Goal: Transaction & Acquisition: Purchase product/service

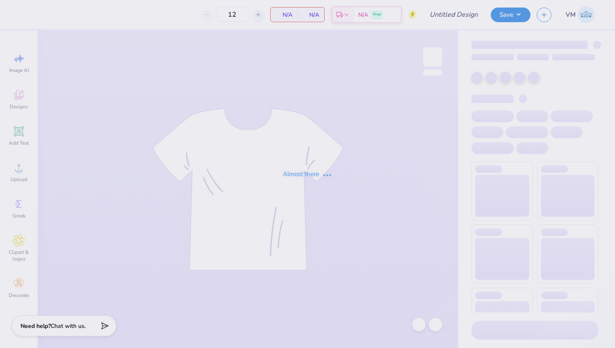
type input "ZTA Pink Week Chapter shirt 2025"
type input "24"
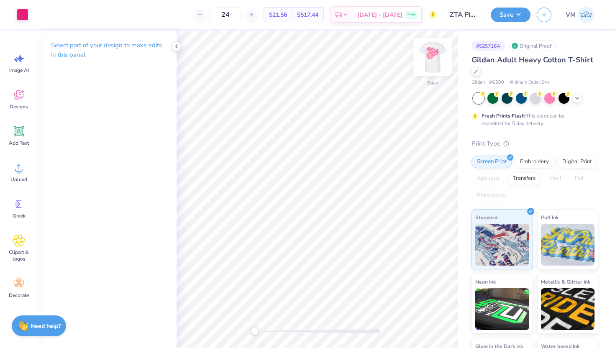
click at [432, 62] on img at bounding box center [432, 56] width 33 height 33
click at [577, 97] on icon at bounding box center [577, 97] width 7 height 7
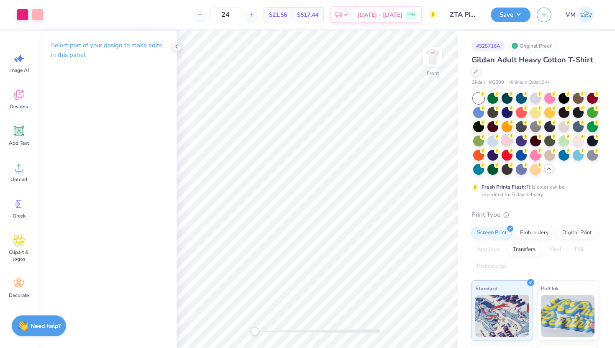
click at [510, 141] on div at bounding box center [507, 140] width 11 height 11
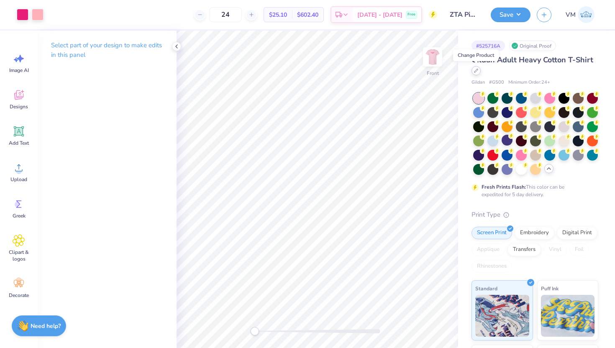
click at [477, 73] on div at bounding box center [475, 70] width 9 height 9
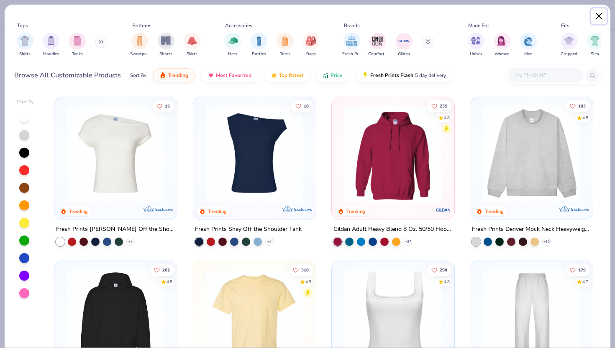
click at [601, 14] on button "Close" at bounding box center [599, 16] width 16 height 16
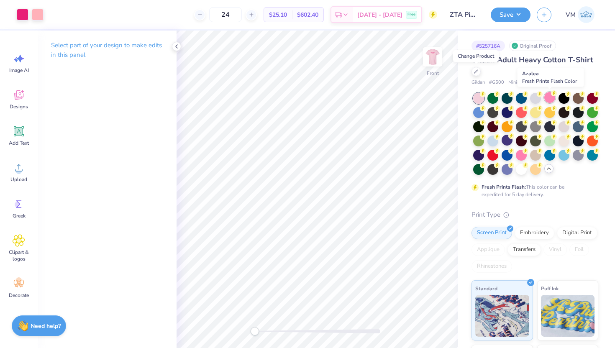
click at [548, 100] on div at bounding box center [549, 97] width 11 height 11
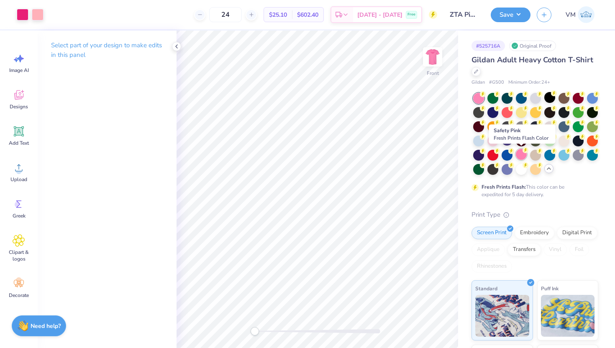
click at [519, 154] on div at bounding box center [521, 154] width 11 height 11
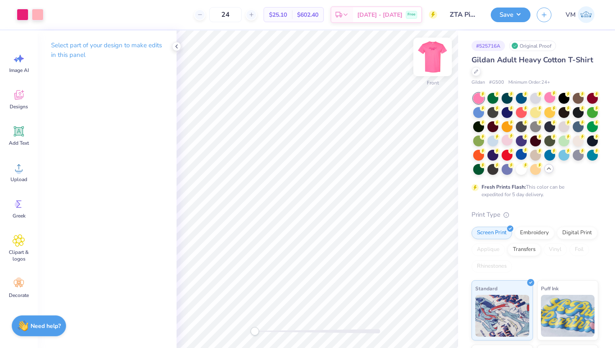
click at [428, 57] on img at bounding box center [432, 56] width 33 height 33
click at [24, 13] on div at bounding box center [23, 14] width 12 height 12
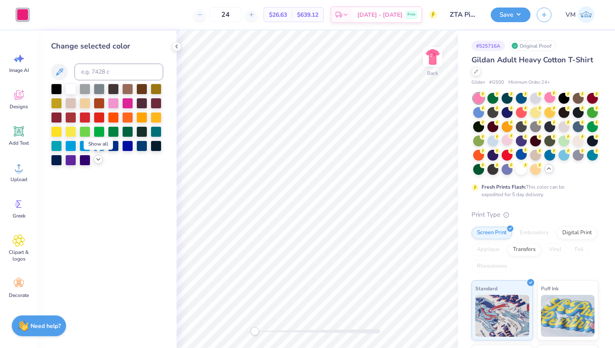
click at [96, 161] on icon at bounding box center [98, 159] width 7 height 7
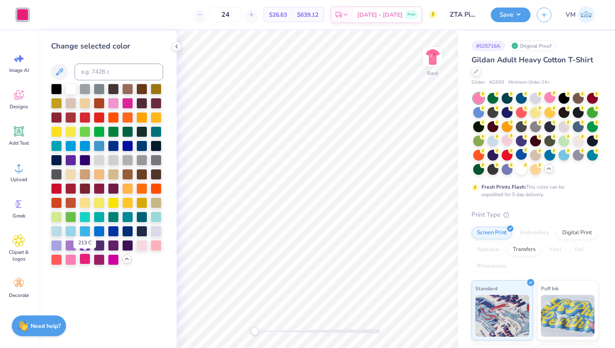
click at [81, 261] on div at bounding box center [84, 259] width 11 height 11
click at [151, 247] on div at bounding box center [156, 244] width 11 height 11
click at [111, 262] on div at bounding box center [113, 259] width 11 height 11
click at [102, 260] on div at bounding box center [99, 259] width 11 height 11
click at [88, 260] on div at bounding box center [84, 259] width 11 height 11
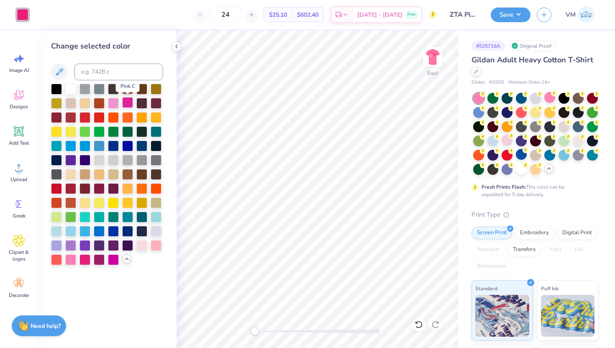
click at [127, 105] on div at bounding box center [127, 102] width 11 height 11
click at [89, 260] on div at bounding box center [84, 259] width 11 height 11
click at [418, 329] on div at bounding box center [418, 324] width 13 height 13
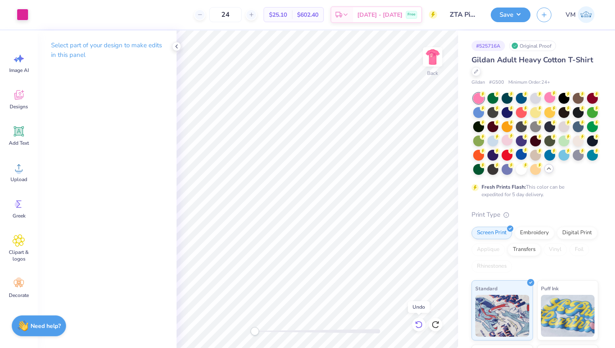
click at [418, 328] on icon at bounding box center [418, 325] width 7 height 8
click at [418, 327] on icon at bounding box center [418, 325] width 7 height 8
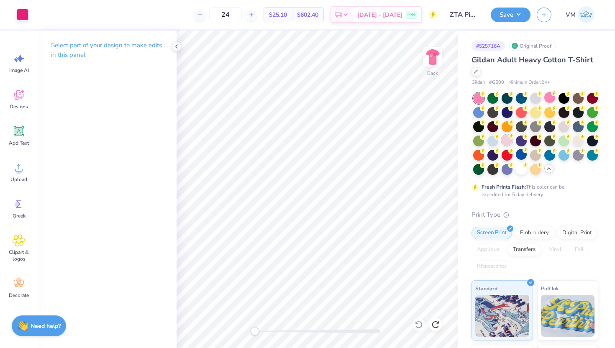
click at [510, 141] on div at bounding box center [507, 140] width 11 height 11
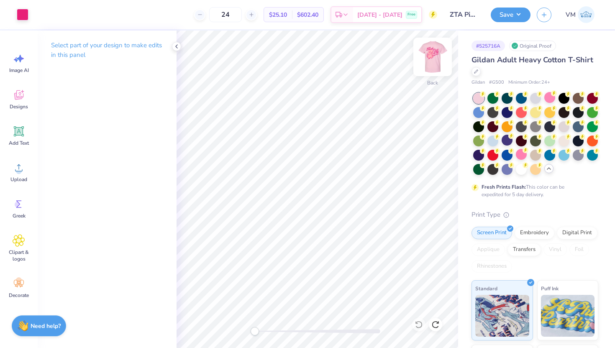
click at [438, 63] on img at bounding box center [432, 56] width 33 height 33
click at [177, 47] on icon at bounding box center [176, 46] width 7 height 7
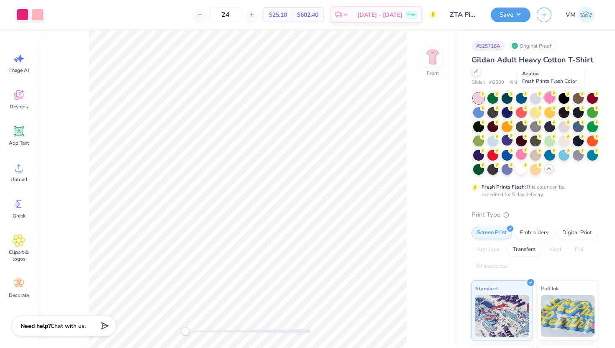
click at [547, 100] on div at bounding box center [549, 97] width 11 height 11
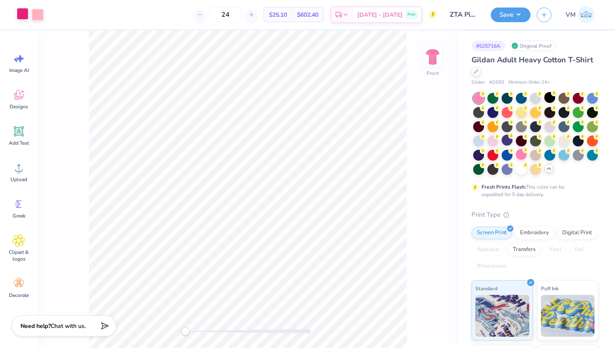
click at [24, 17] on div at bounding box center [23, 14] width 12 height 12
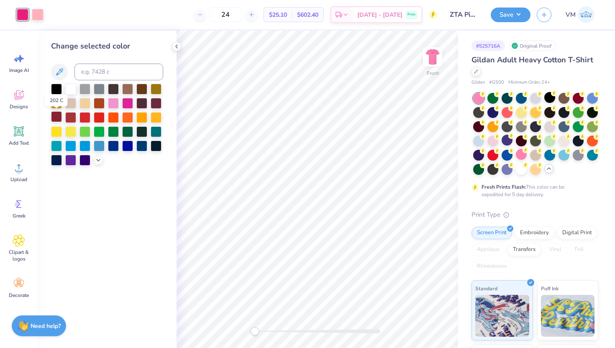
click at [56, 118] on div at bounding box center [56, 116] width 11 height 11
click at [98, 162] on icon at bounding box center [98, 159] width 7 height 7
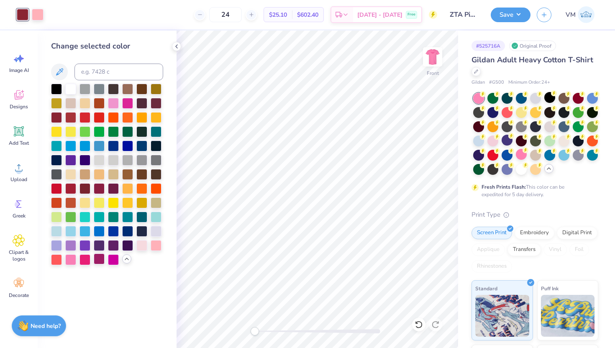
click at [96, 263] on div at bounding box center [99, 259] width 11 height 11
click at [89, 261] on div at bounding box center [84, 259] width 11 height 11
click at [156, 249] on div at bounding box center [156, 244] width 11 height 11
click at [84, 260] on div at bounding box center [84, 259] width 11 height 11
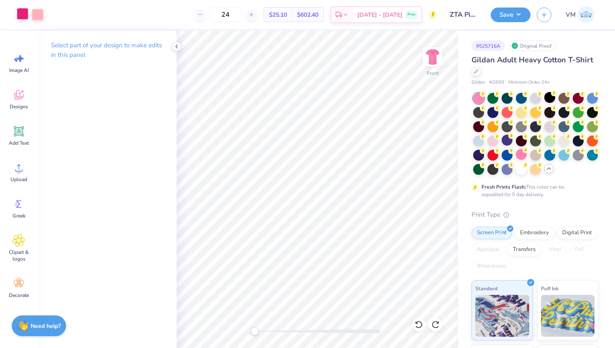
click at [26, 18] on div at bounding box center [23, 14] width 12 height 12
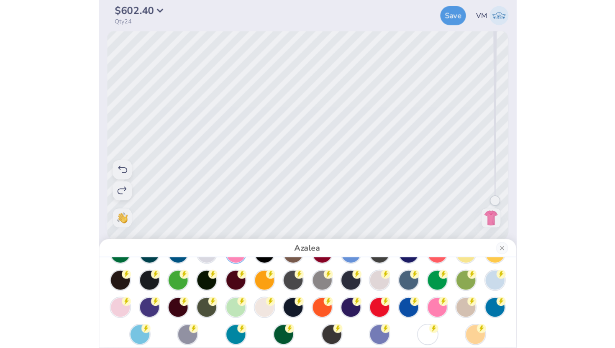
scroll to position [26, 0]
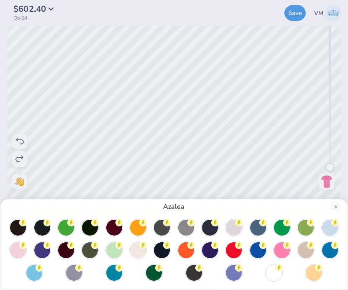
click at [84, 63] on div "Azalea" at bounding box center [174, 145] width 348 height 290
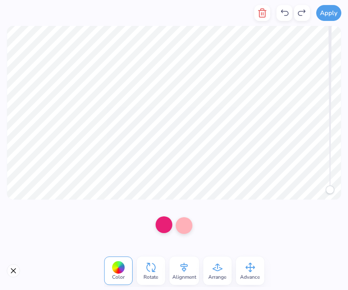
click at [165, 226] on div at bounding box center [164, 224] width 17 height 17
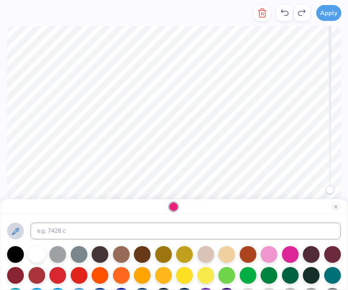
click at [13, 230] on icon at bounding box center [15, 231] width 10 height 10
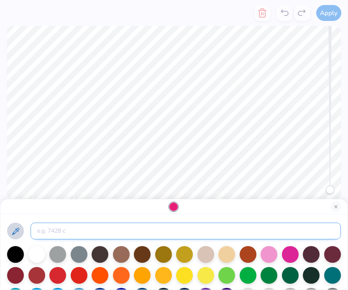
click at [54, 235] on input at bounding box center [186, 231] width 310 height 17
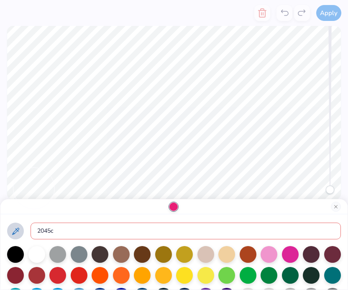
drag, startPoint x: 51, startPoint y: 231, endPoint x: 16, endPoint y: 231, distance: 34.7
click at [16, 231] on div "2045c" at bounding box center [174, 231] width 334 height 17
type input "0227c"
click at [40, 231] on input "0227c" at bounding box center [186, 231] width 310 height 17
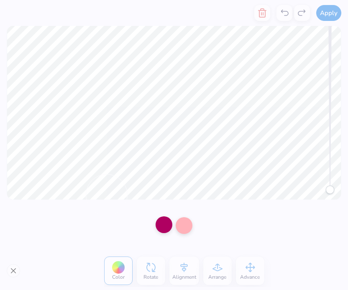
click at [159, 230] on div at bounding box center [164, 224] width 17 height 17
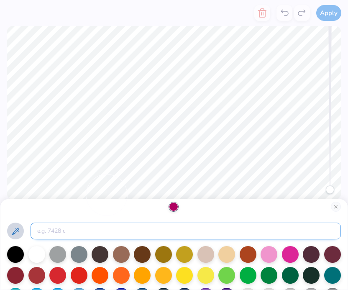
click at [48, 232] on input at bounding box center [186, 231] width 310 height 17
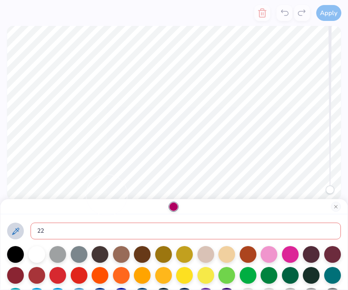
type input "226"
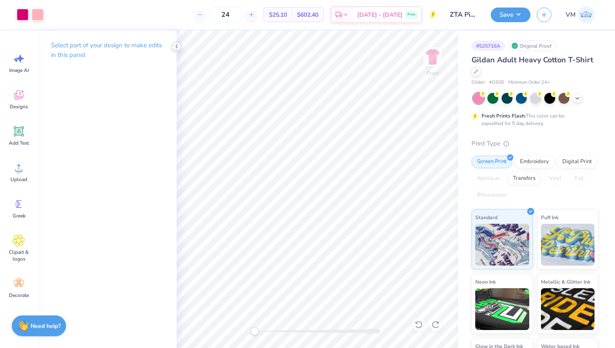
click at [175, 47] on icon at bounding box center [176, 46] width 7 height 7
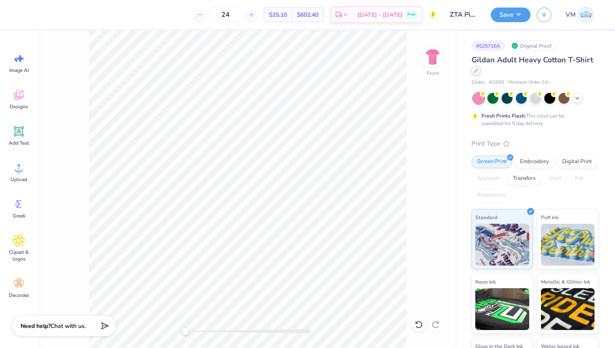
click at [476, 74] on div at bounding box center [475, 70] width 9 height 9
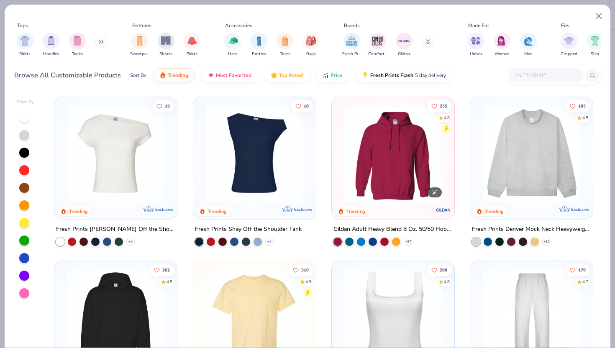
click at [407, 166] on img at bounding box center [393, 153] width 106 height 97
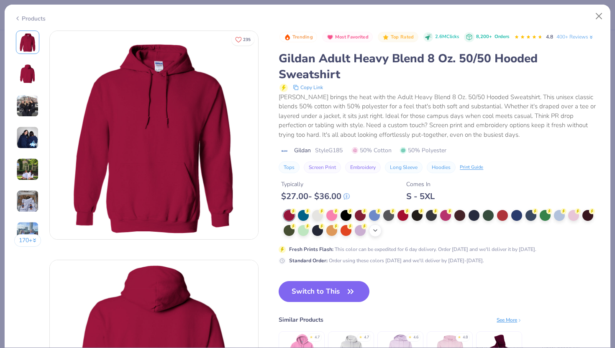
click at [377, 231] on icon at bounding box center [375, 230] width 7 height 7
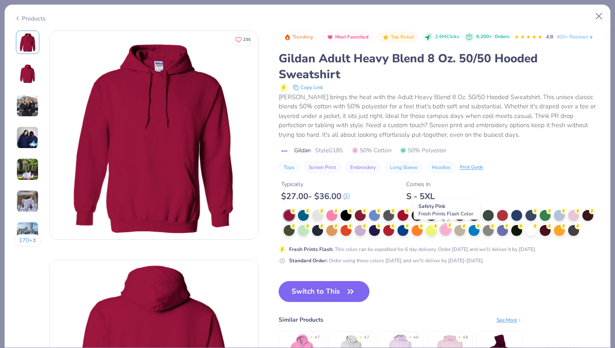
click at [445, 232] on div at bounding box center [445, 229] width 11 height 11
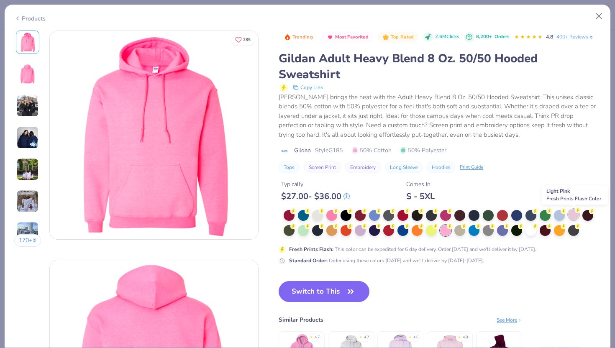
click at [575, 216] on div at bounding box center [573, 214] width 11 height 11
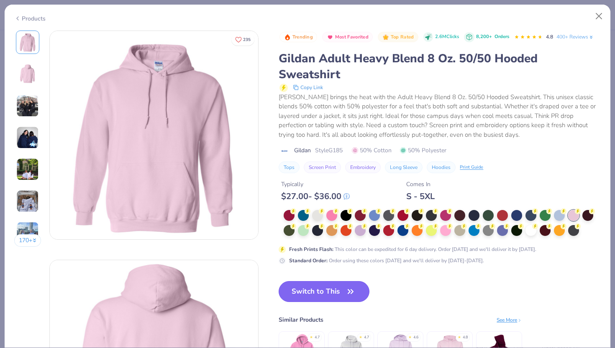
click at [316, 293] on button "Switch to This" at bounding box center [324, 291] width 91 height 21
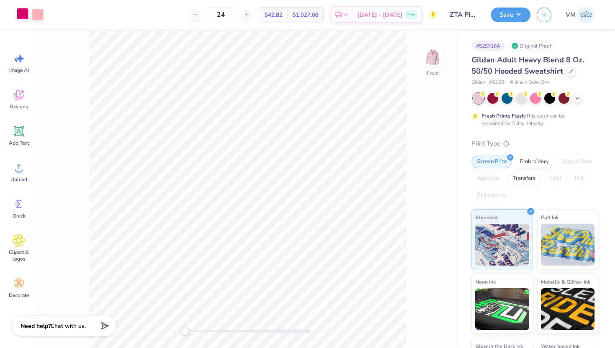
click at [23, 14] on div at bounding box center [23, 14] width 12 height 12
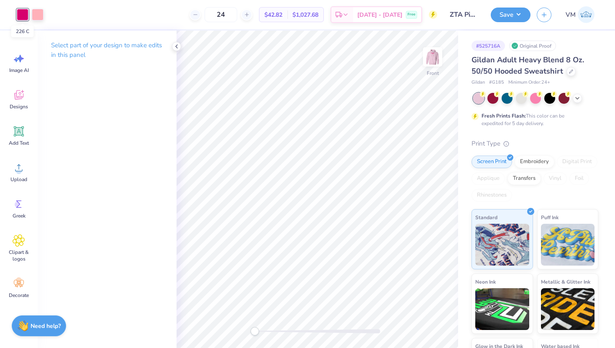
click at [17, 14] on div at bounding box center [23, 15] width 12 height 12
click at [36, 15] on div at bounding box center [38, 14] width 12 height 12
click at [24, 15] on div at bounding box center [23, 14] width 12 height 12
click at [177, 44] on icon at bounding box center [176, 46] width 7 height 7
click at [21, 17] on div at bounding box center [23, 14] width 12 height 12
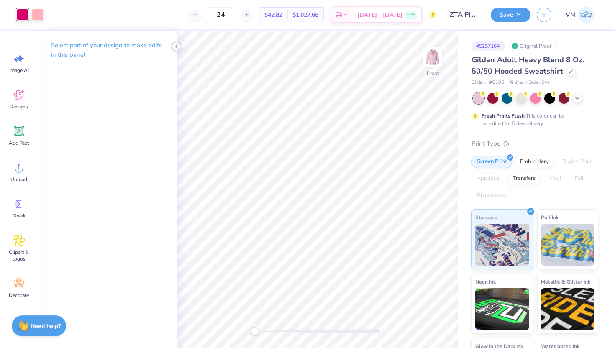
click at [179, 47] on icon at bounding box center [176, 46] width 7 height 7
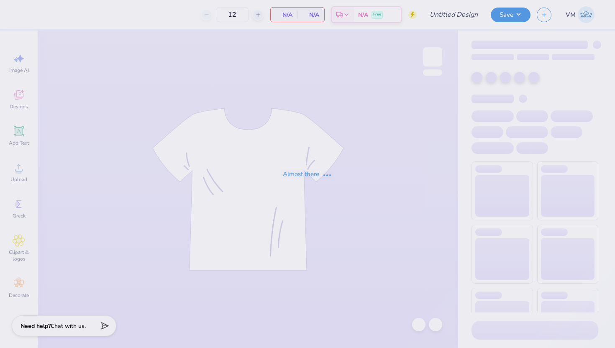
type input "ZTA Pink Week Chapter shirt 2025"
type input "24"
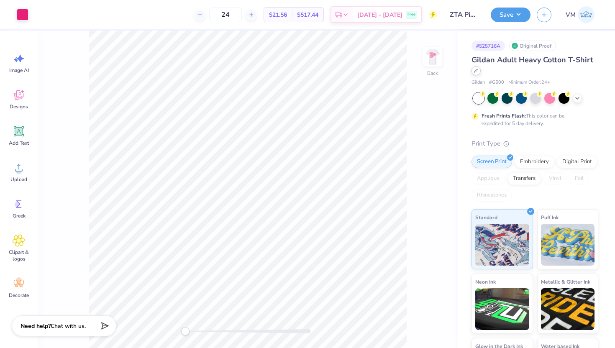
click at [476, 71] on icon at bounding box center [476, 71] width 4 height 4
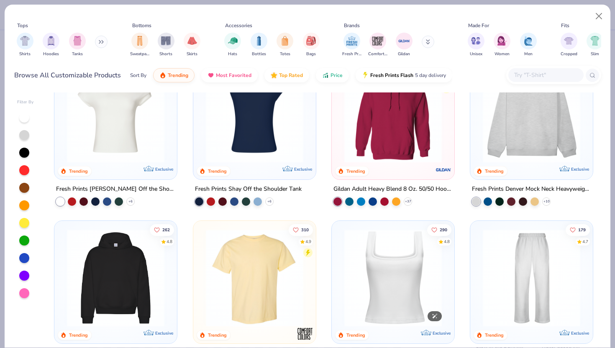
scroll to position [41, 0]
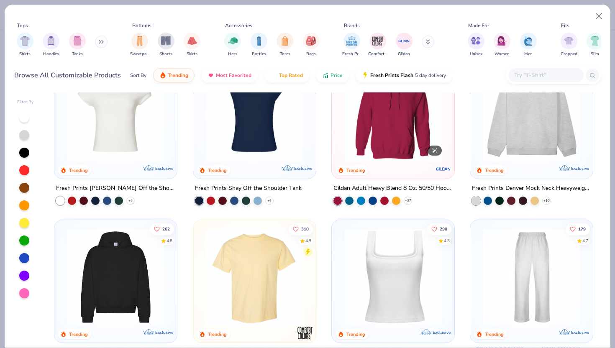
click at [382, 144] on img at bounding box center [393, 112] width 106 height 97
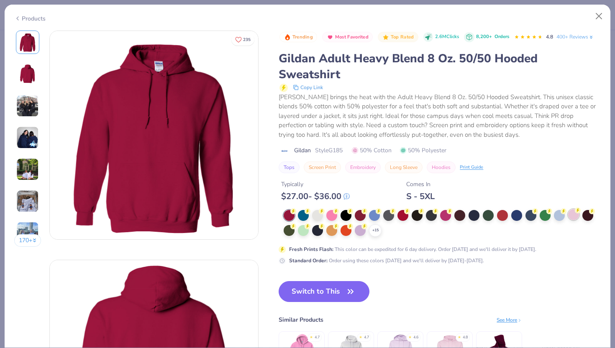
click at [576, 218] on div at bounding box center [573, 214] width 11 height 11
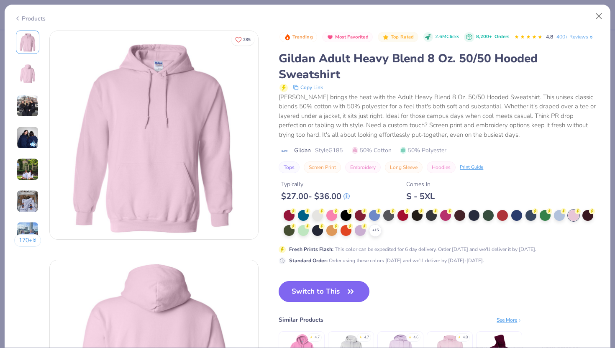
click at [349, 295] on icon "button" at bounding box center [351, 292] width 12 height 12
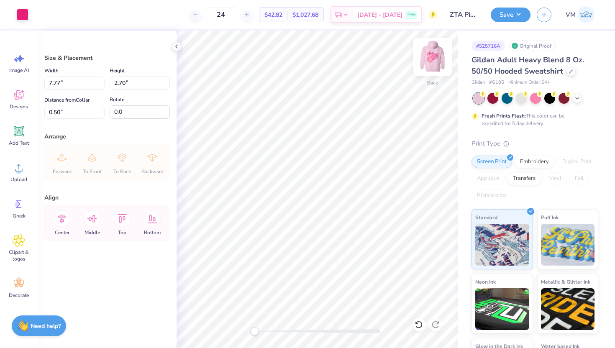
click at [432, 59] on img at bounding box center [432, 56] width 33 height 33
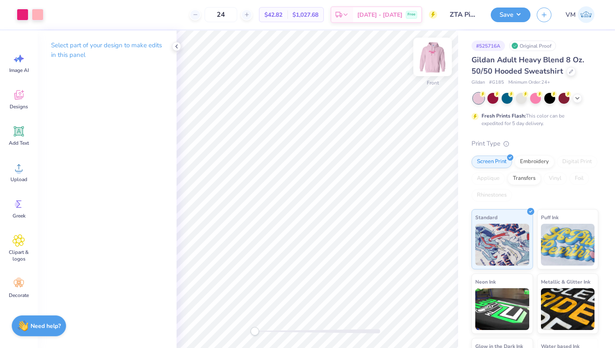
click at [432, 60] on img at bounding box center [432, 56] width 33 height 33
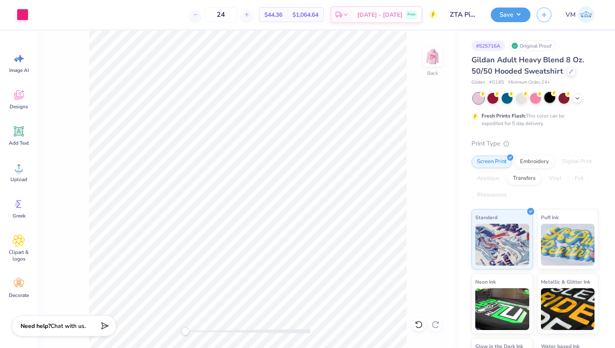
click at [550, 96] on div at bounding box center [549, 97] width 11 height 11
click at [435, 58] on img at bounding box center [432, 56] width 33 height 33
click at [568, 73] on div at bounding box center [570, 70] width 9 height 9
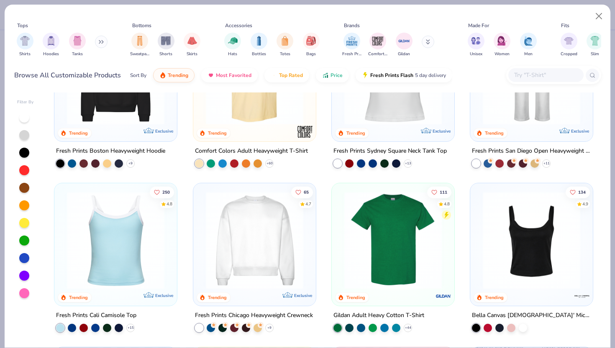
scroll to position [258, 0]
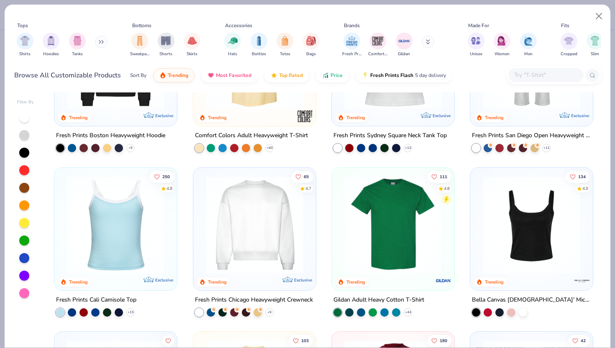
click at [550, 71] on input "text" at bounding box center [545, 75] width 64 height 10
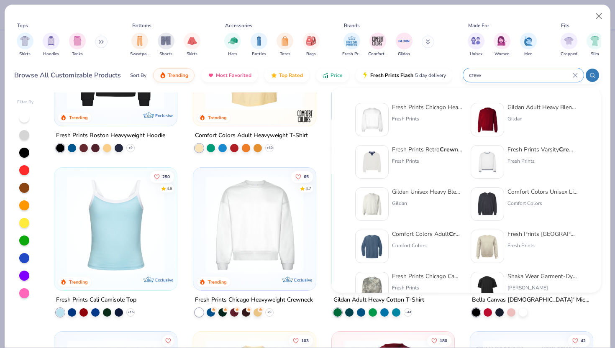
type input "crew"
click at [485, 113] on img at bounding box center [487, 120] width 26 height 26
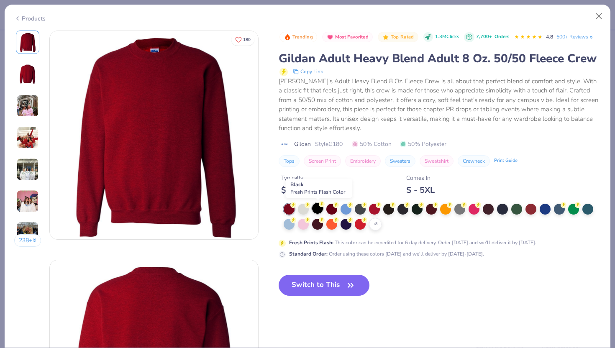
click at [317, 206] on div at bounding box center [317, 208] width 11 height 11
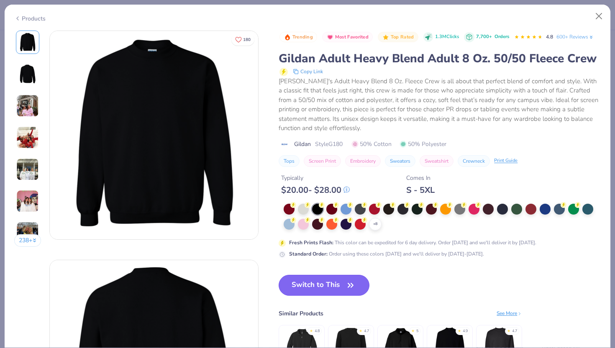
click at [325, 287] on button "Switch to This" at bounding box center [324, 285] width 91 height 21
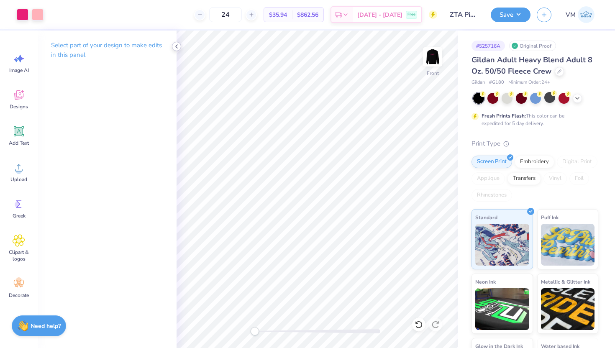
click at [179, 45] on icon at bounding box center [176, 46] width 7 height 7
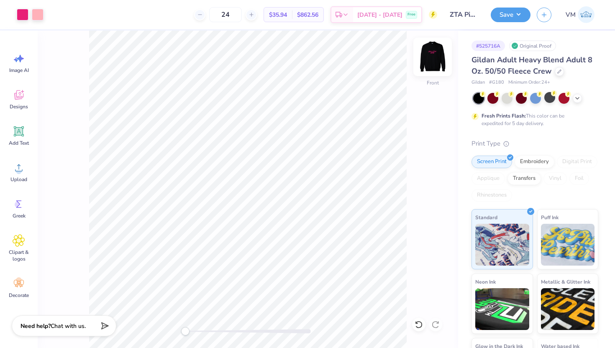
click at [433, 59] on img at bounding box center [432, 56] width 33 height 33
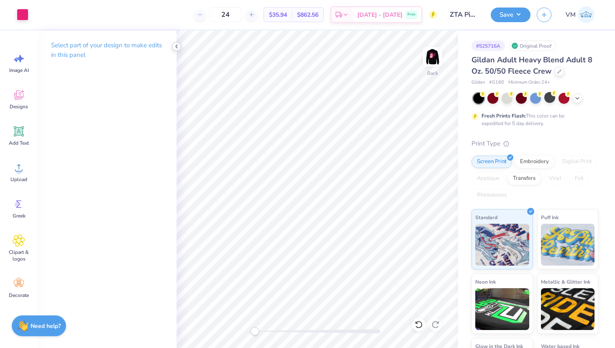
click at [176, 46] on polyline at bounding box center [177, 46] width 2 height 3
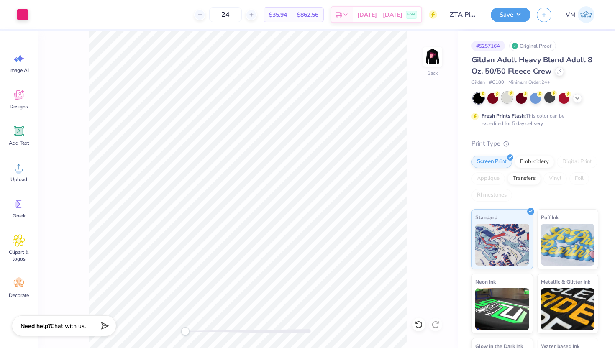
click at [509, 97] on div at bounding box center [507, 97] width 11 height 11
click at [551, 97] on div at bounding box center [549, 97] width 11 height 11
click at [432, 57] on img at bounding box center [432, 56] width 33 height 33
click at [432, 57] on img at bounding box center [432, 57] width 17 height 17
click at [425, 61] on img at bounding box center [432, 56] width 33 height 33
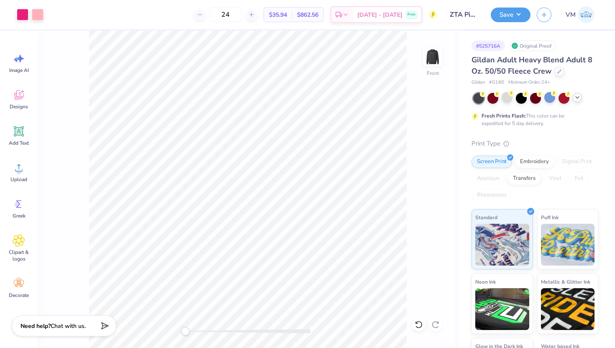
click at [576, 97] on icon at bounding box center [577, 97] width 7 height 7
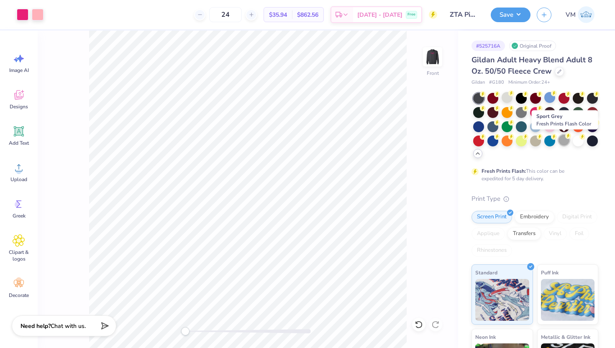
click at [566, 141] on div at bounding box center [563, 140] width 11 height 11
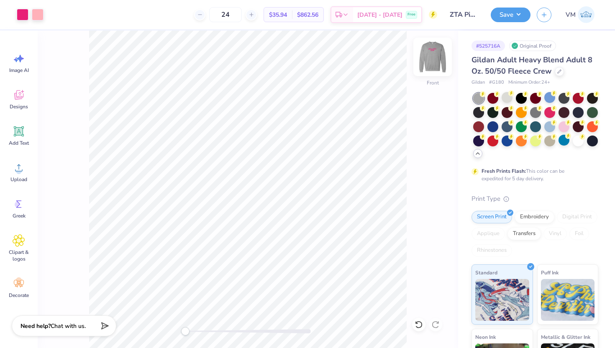
click at [438, 62] on img at bounding box center [432, 56] width 33 height 33
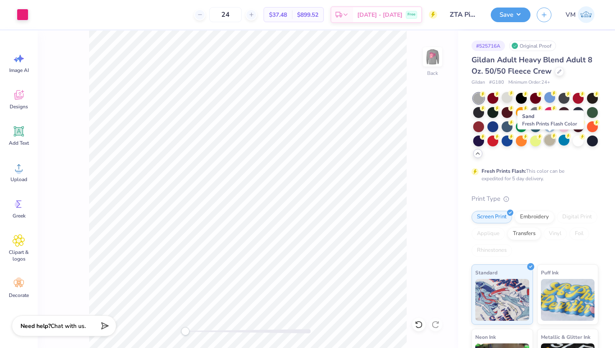
click at [551, 140] on div at bounding box center [549, 140] width 11 height 11
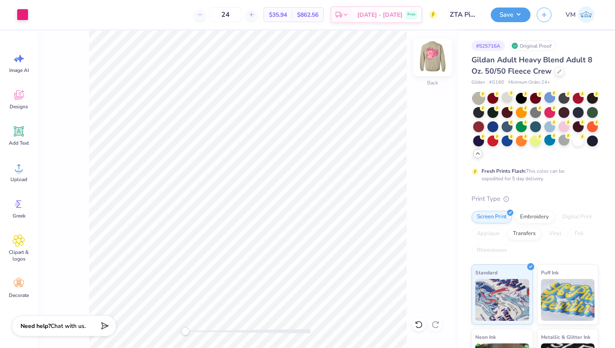
click at [428, 68] on img at bounding box center [432, 56] width 33 height 33
click at [507, 100] on div at bounding box center [507, 97] width 11 height 11
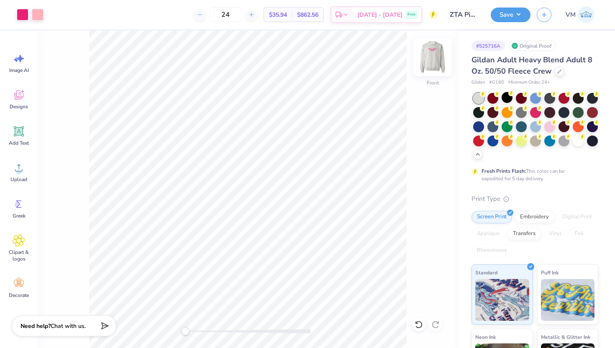
click at [434, 54] on img at bounding box center [432, 56] width 33 height 33
click at [544, 97] on div at bounding box center [549, 97] width 11 height 11
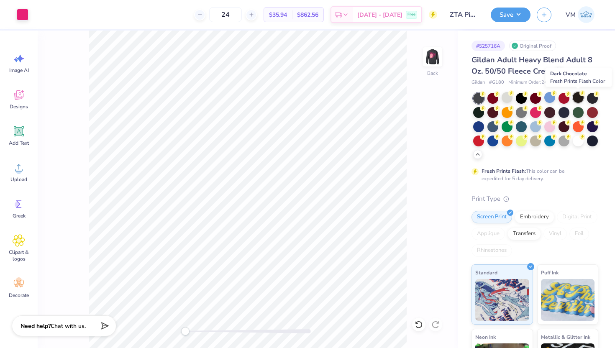
click at [581, 98] on div at bounding box center [578, 97] width 11 height 11
click at [533, 115] on div at bounding box center [535, 111] width 11 height 11
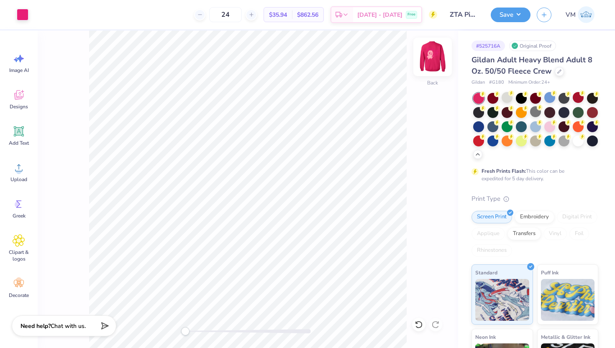
click at [438, 57] on img at bounding box center [432, 56] width 33 height 33
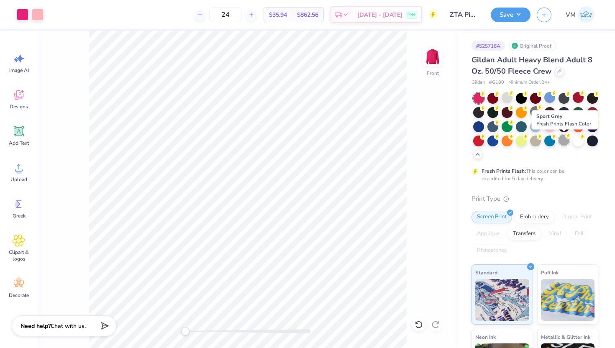
click at [559, 142] on div at bounding box center [563, 140] width 11 height 11
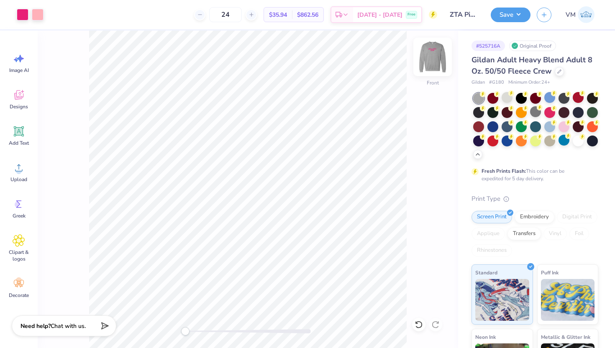
click at [427, 67] on img at bounding box center [432, 56] width 33 height 33
click at [439, 61] on img at bounding box center [432, 56] width 33 height 33
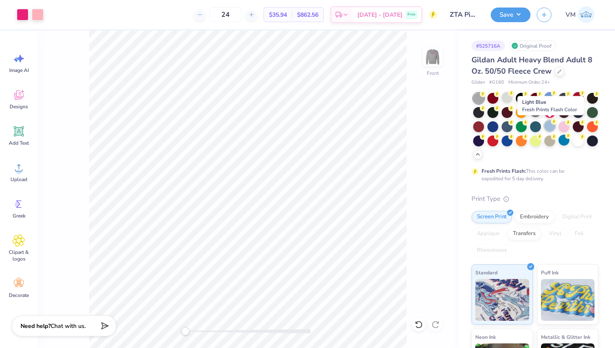
click at [550, 128] on div at bounding box center [549, 125] width 11 height 11
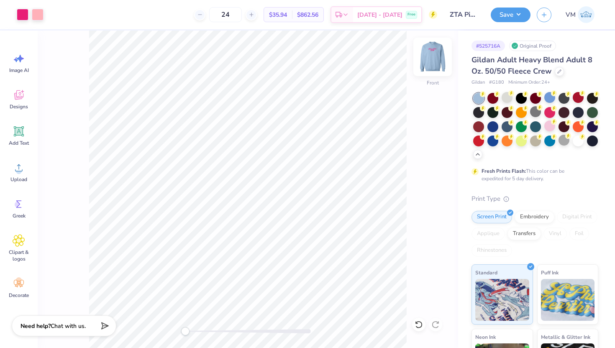
click at [432, 60] on img at bounding box center [432, 56] width 33 height 33
click at [506, 99] on div at bounding box center [507, 97] width 11 height 11
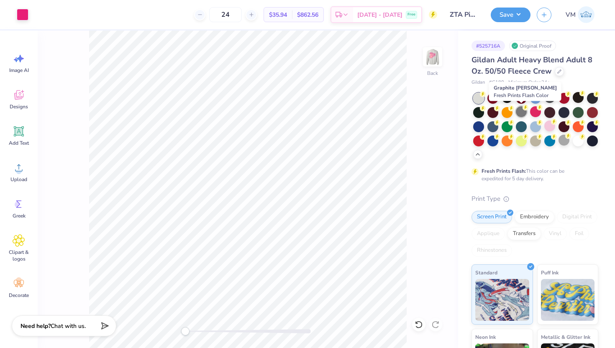
click at [522, 115] on div at bounding box center [521, 111] width 11 height 11
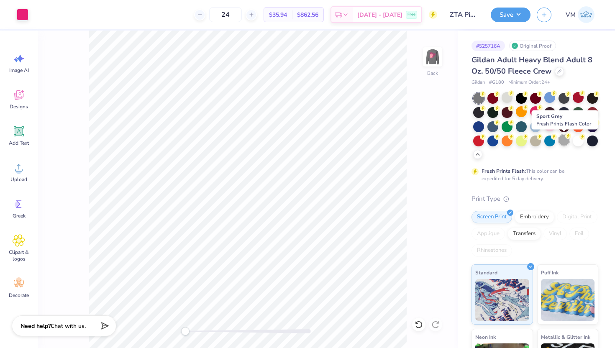
click at [560, 142] on div at bounding box center [563, 140] width 11 height 11
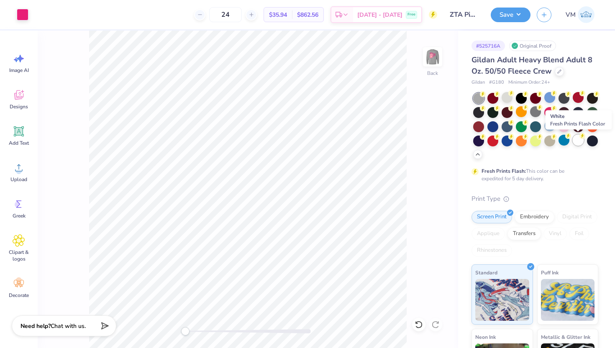
click at [577, 141] on div at bounding box center [578, 140] width 11 height 11
click at [427, 54] on img at bounding box center [432, 56] width 33 height 33
